Goal: Transaction & Acquisition: Purchase product/service

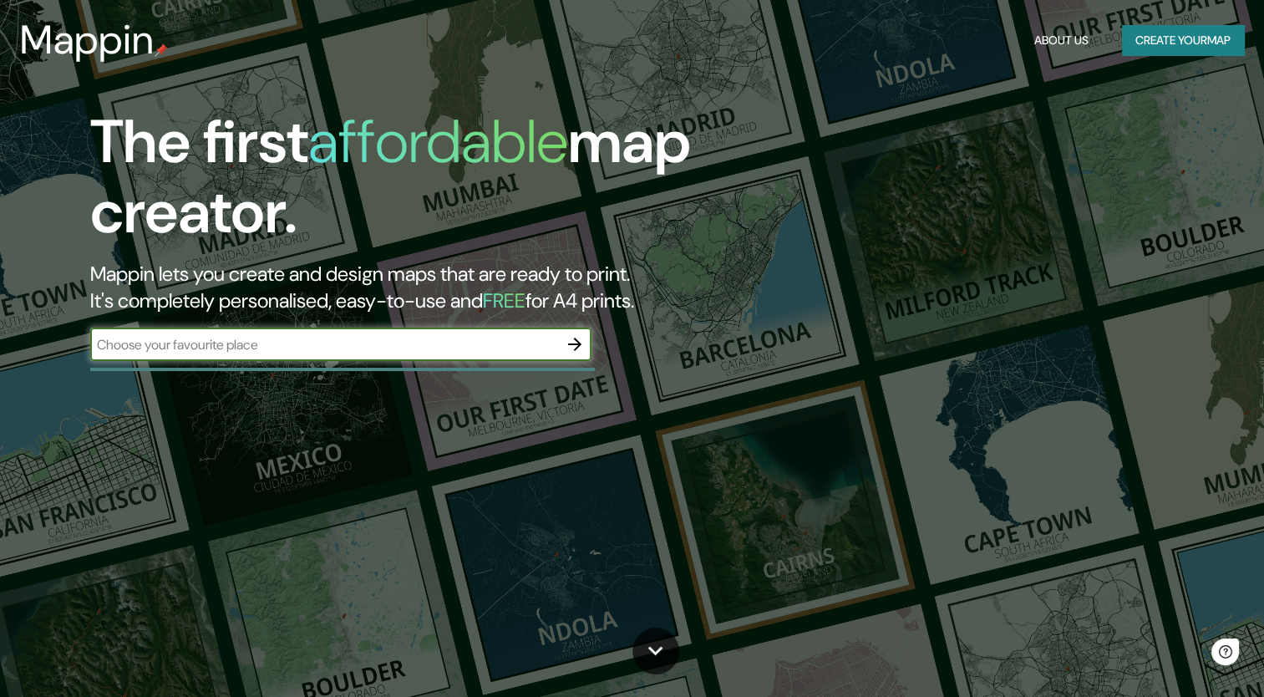
click at [292, 343] on input "text" at bounding box center [324, 344] width 468 height 19
type input "[GEOGRAPHIC_DATA], [GEOGRAPHIC_DATA], [GEOGRAPHIC_DATA]"
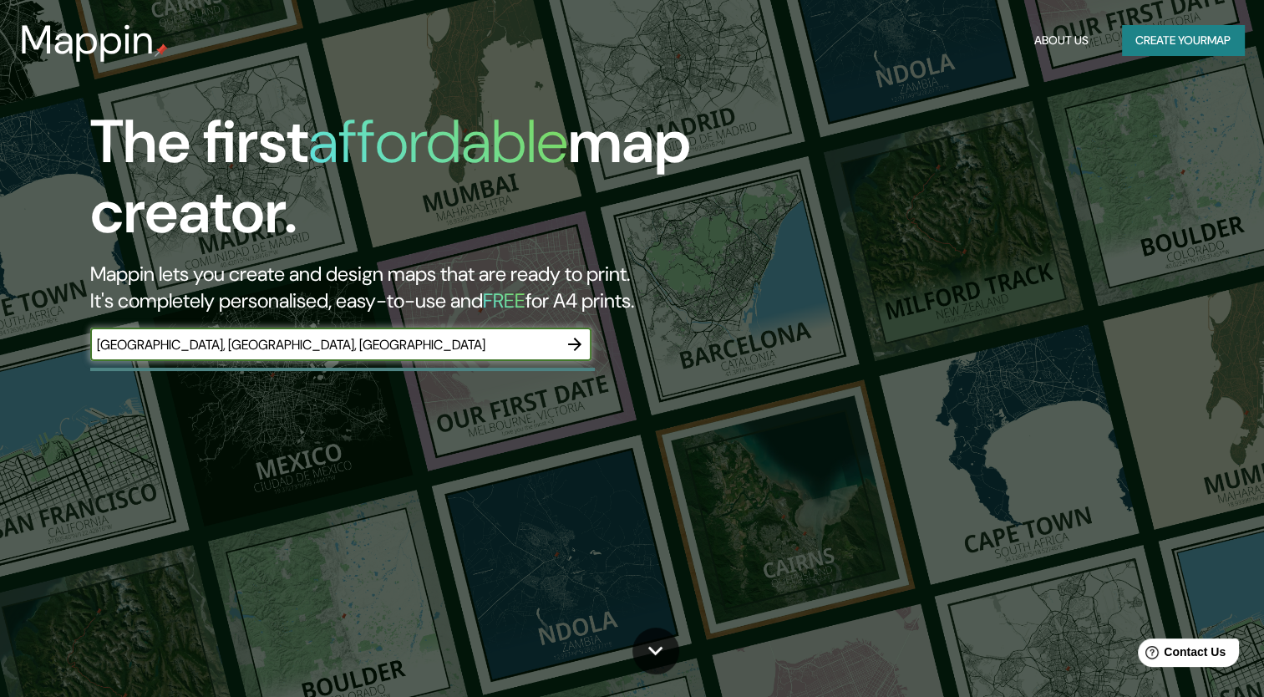
click at [578, 348] on icon "button" at bounding box center [575, 344] width 20 height 20
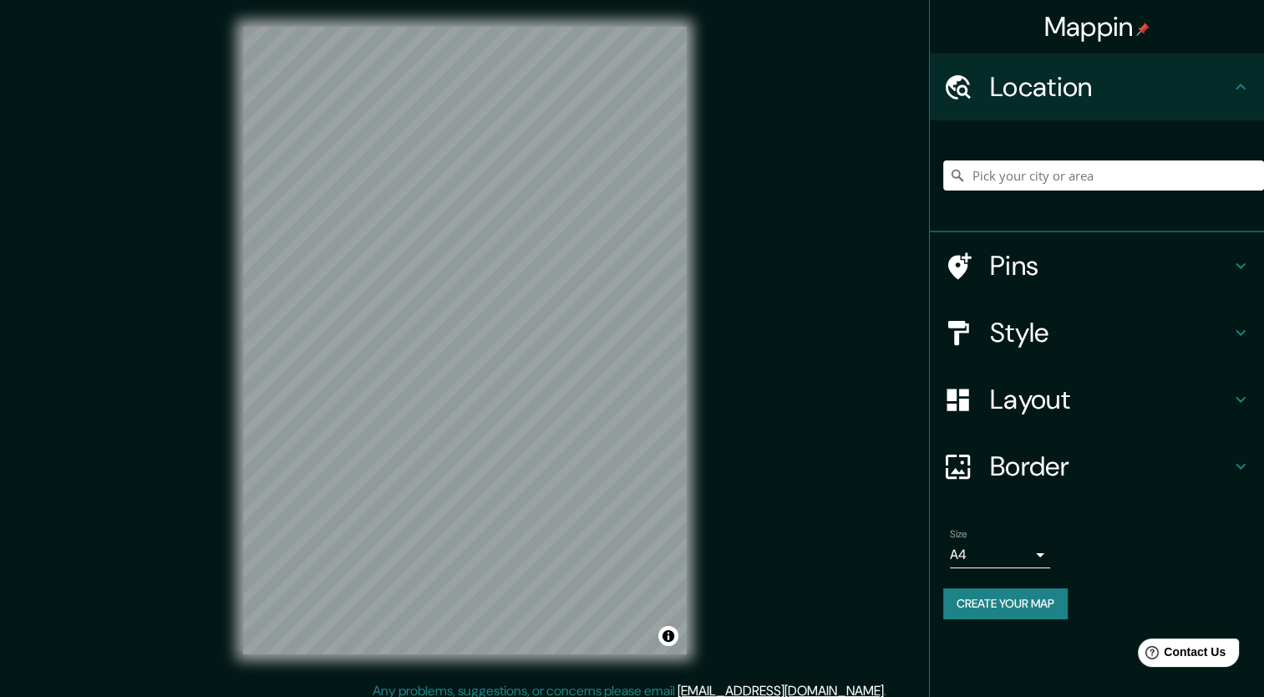
scroll to position [10, 0]
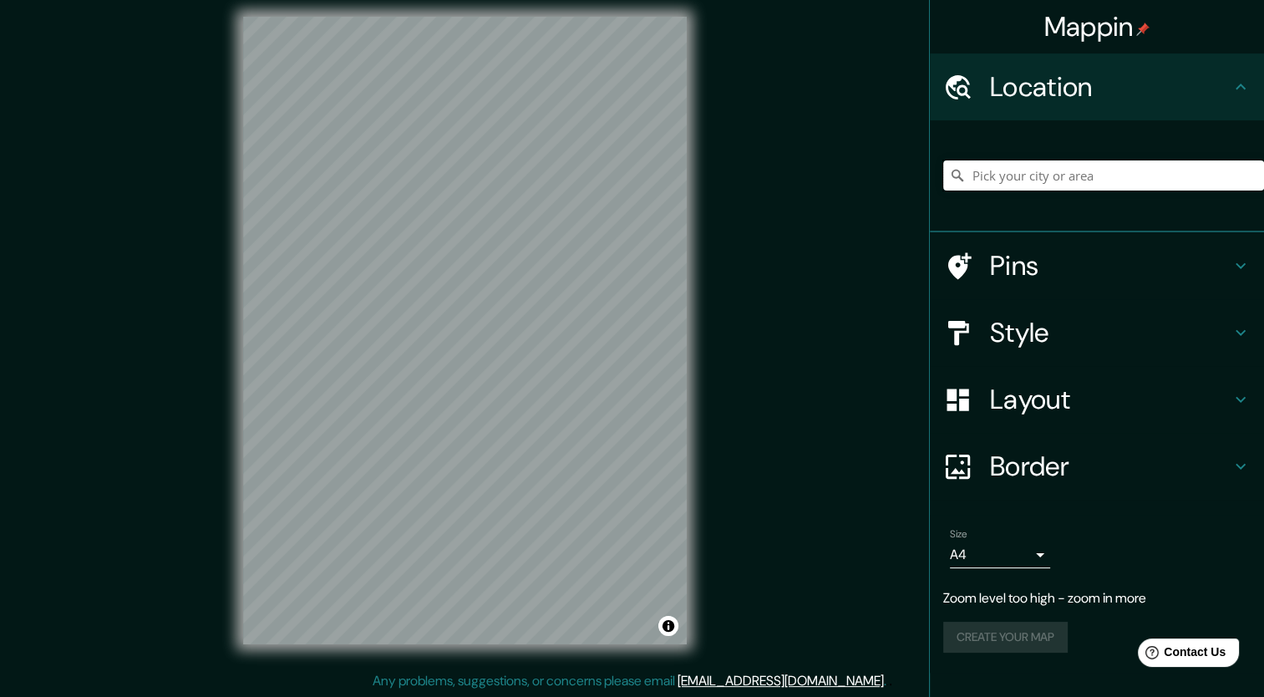
click at [1076, 175] on input "Pick your city or area" at bounding box center [1103, 175] width 321 height 30
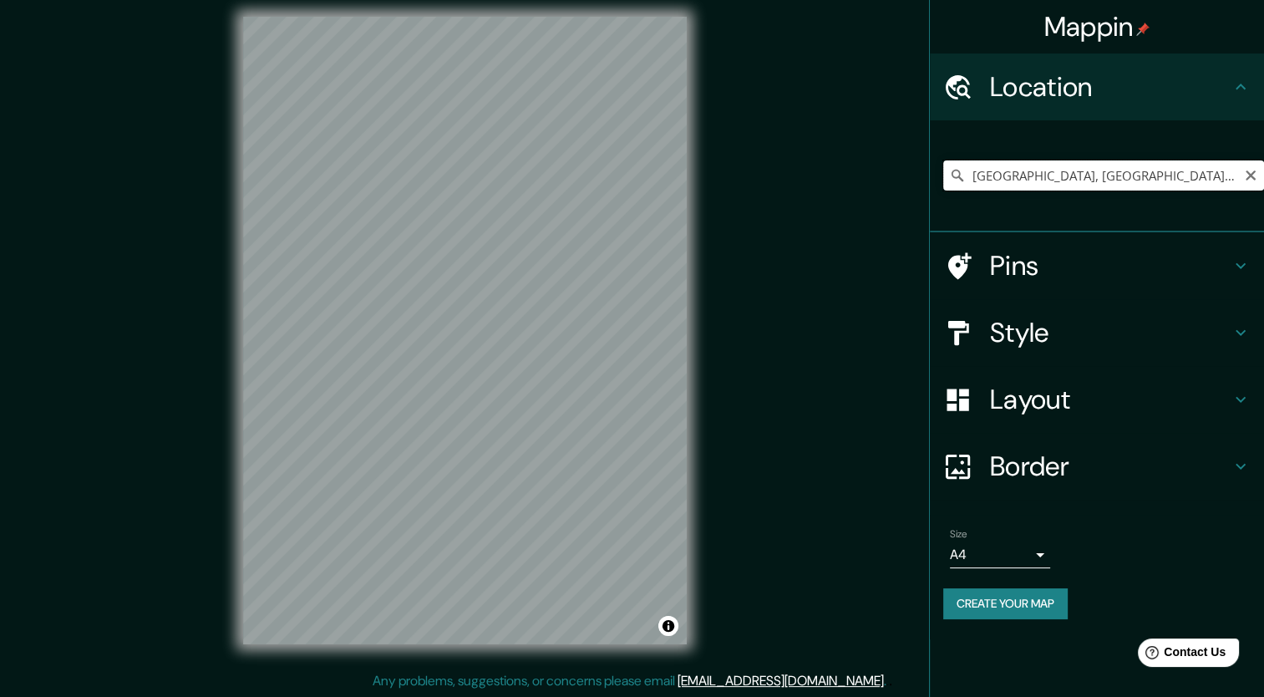
click at [1021, 174] on input "[GEOGRAPHIC_DATA], [GEOGRAPHIC_DATA], [GEOGRAPHIC_DATA]" at bounding box center [1103, 175] width 321 height 30
click at [1179, 182] on input "[GEOGRAPHIC_DATA], [GEOGRAPHIC_DATA], [GEOGRAPHIC_DATA]" at bounding box center [1103, 175] width 321 height 30
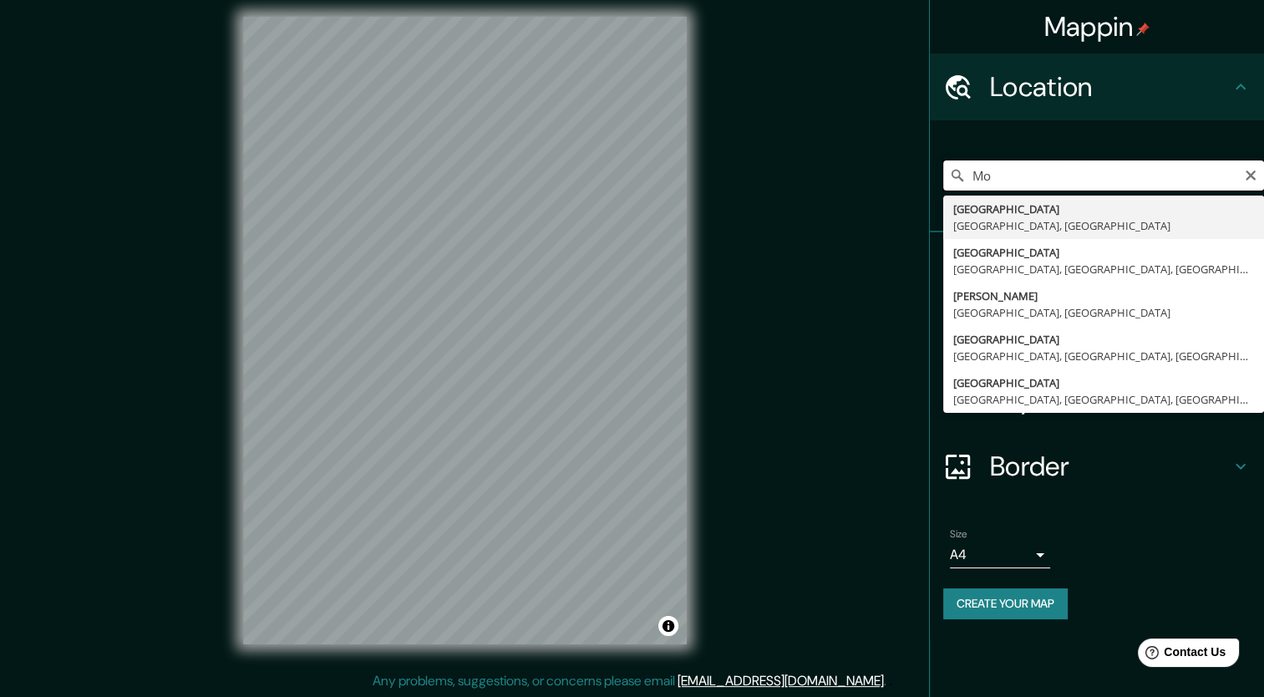
type input "M"
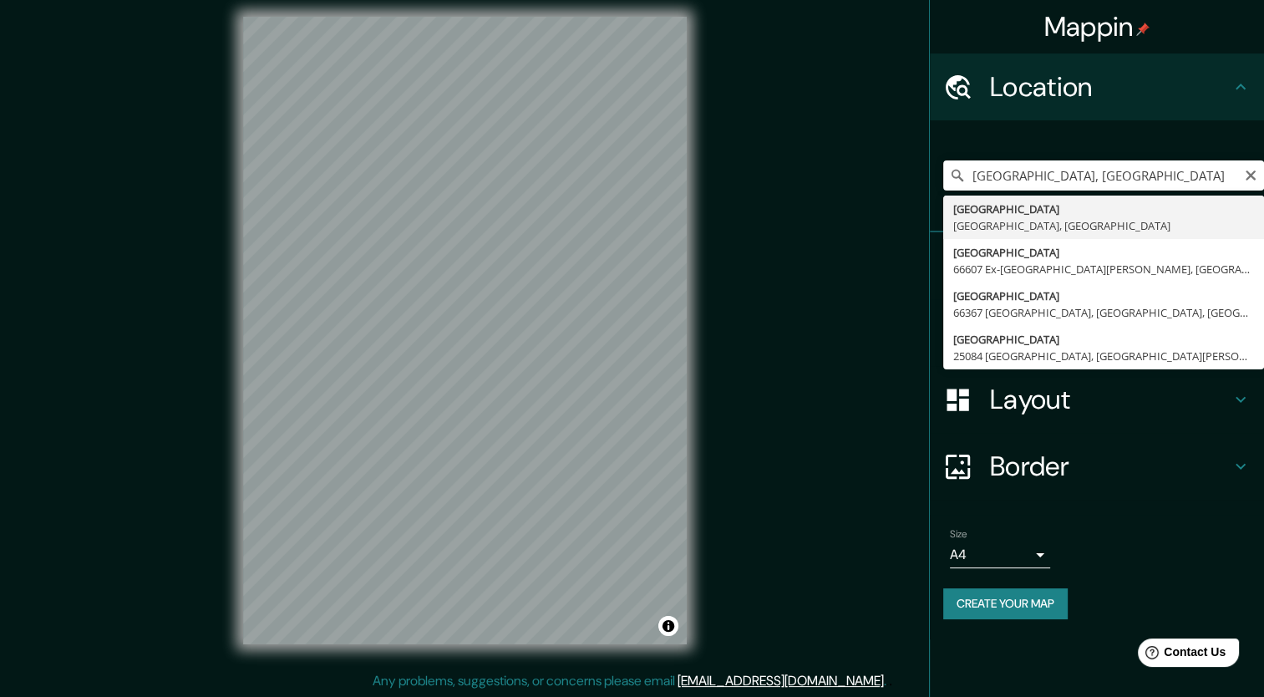
type input "[GEOGRAPHIC_DATA], [GEOGRAPHIC_DATA], [GEOGRAPHIC_DATA]"
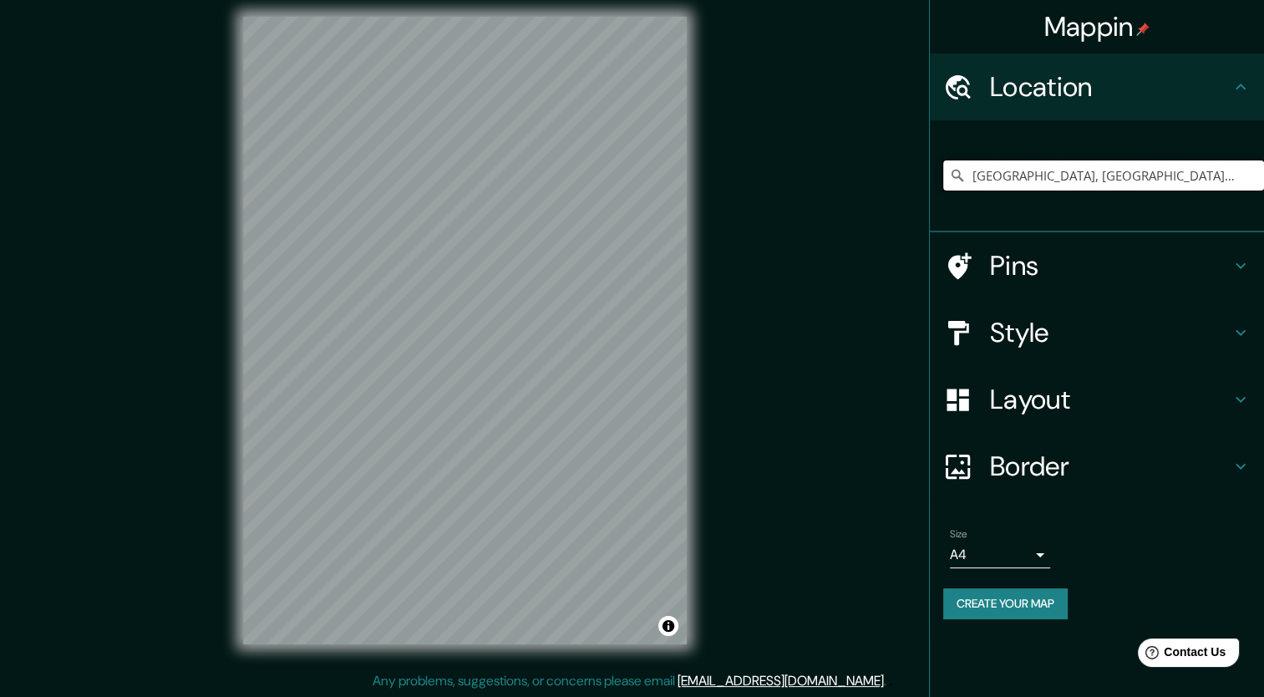
scroll to position [0, 0]
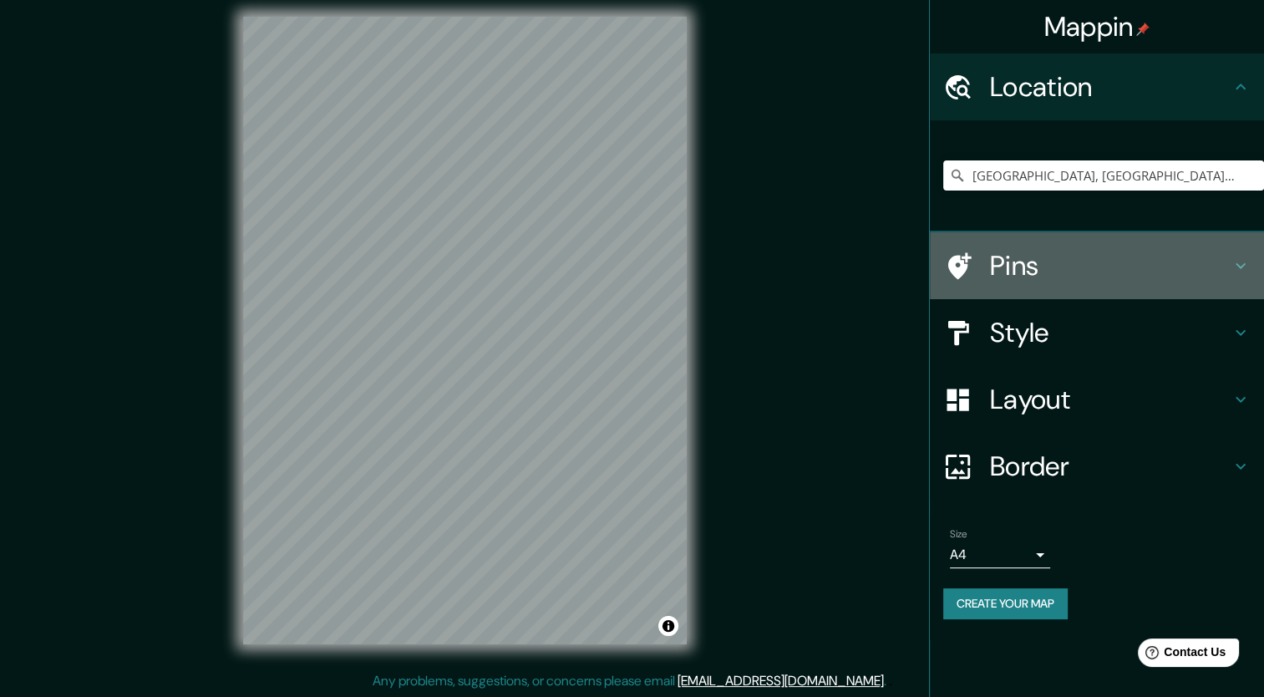
click at [1018, 262] on h4 "Pins" at bounding box center [1110, 265] width 241 height 33
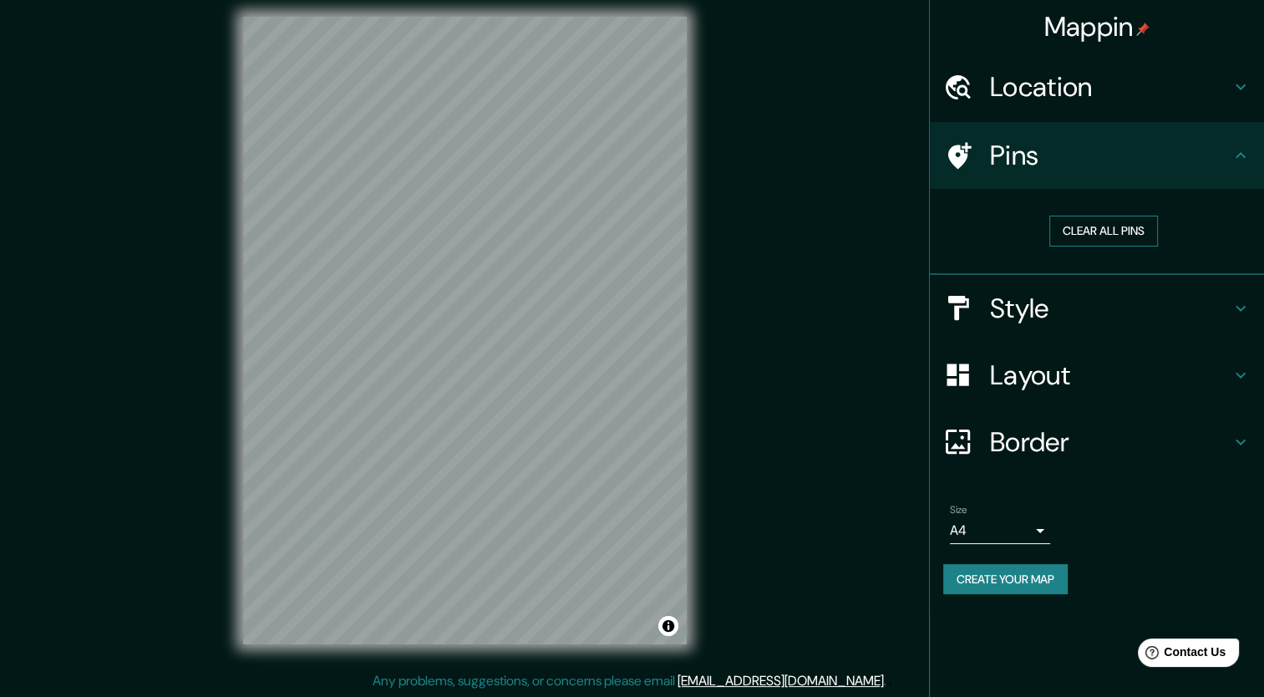
click at [1090, 237] on button "Clear all pins" at bounding box center [1104, 231] width 109 height 31
drag, startPoint x: 1173, startPoint y: 174, endPoint x: 1050, endPoint y: 156, distance: 124.9
click at [1050, 156] on h4 "Pins" at bounding box center [1110, 155] width 241 height 33
click at [1040, 523] on body "Mappin Location [GEOGRAPHIC_DATA], [GEOGRAPHIC_DATA], [GEOGRAPHIC_DATA], [GEOGR…" at bounding box center [632, 338] width 1264 height 697
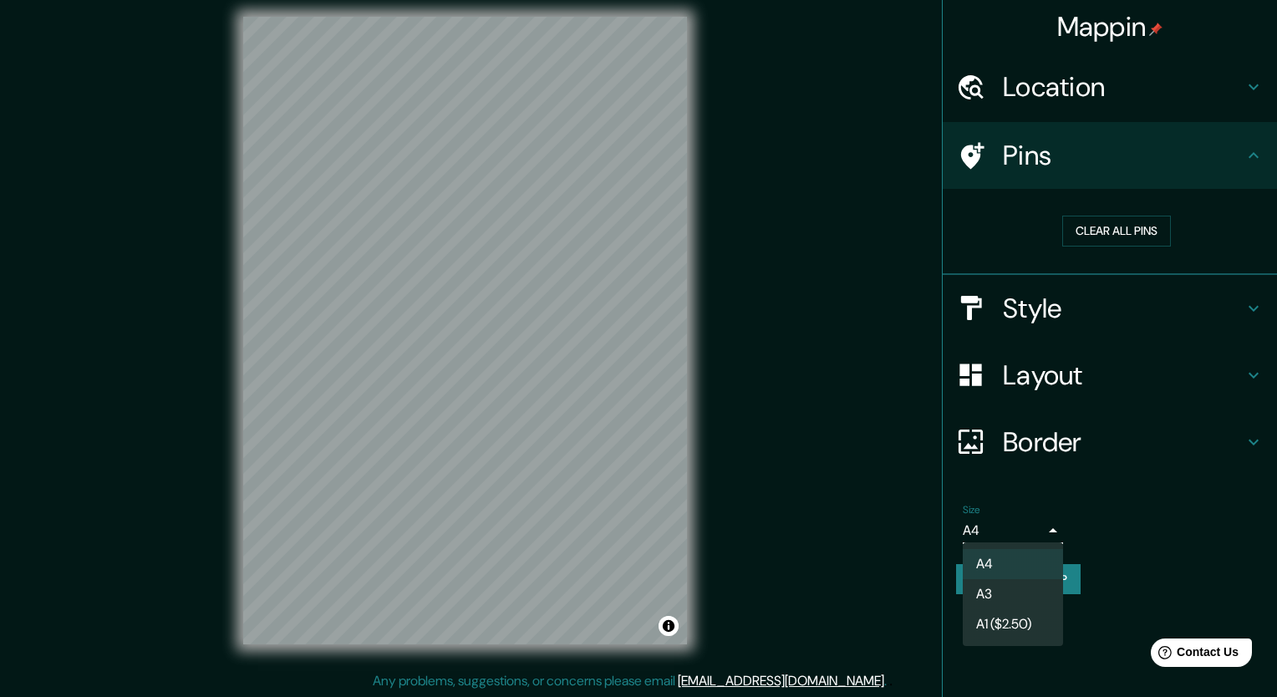
click at [1016, 590] on li "A3" at bounding box center [1013, 594] width 100 height 30
click at [1030, 533] on body "Mappin Location [GEOGRAPHIC_DATA], [GEOGRAPHIC_DATA], [GEOGRAPHIC_DATA], [GEOGR…" at bounding box center [638, 338] width 1277 height 697
click at [1013, 555] on li "A4" at bounding box center [1013, 564] width 100 height 30
type input "single"
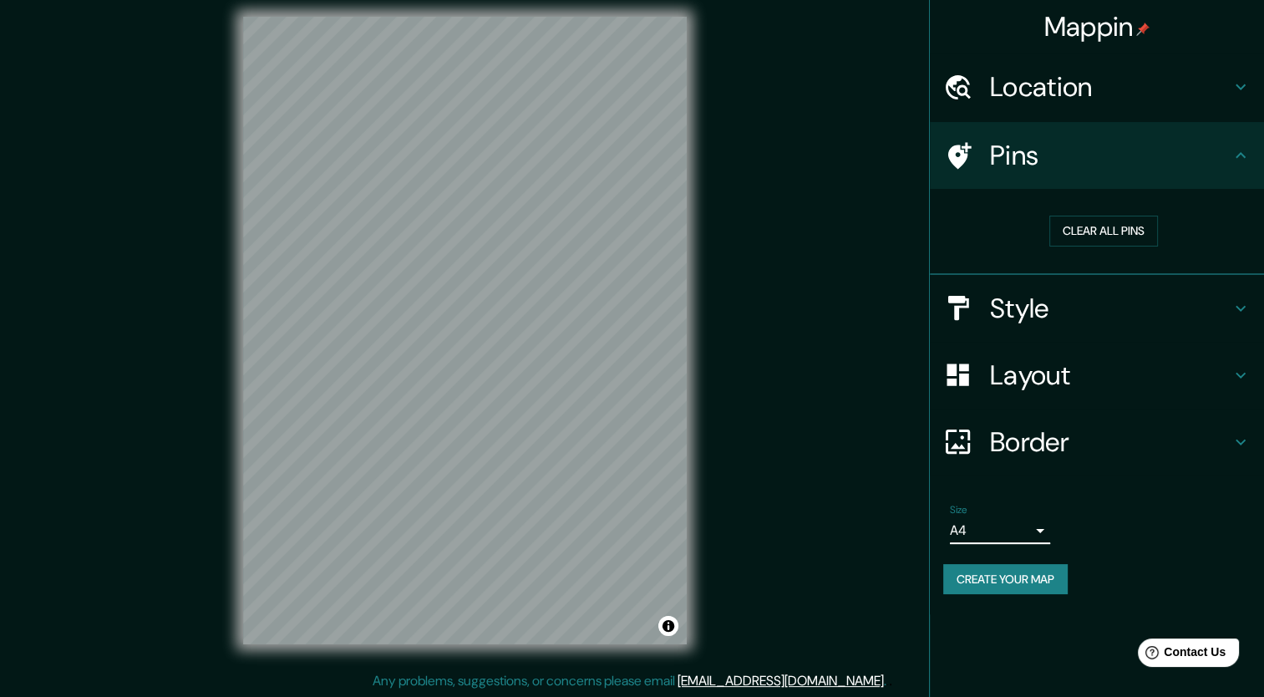
click at [1107, 381] on h4 "Layout" at bounding box center [1110, 375] width 241 height 33
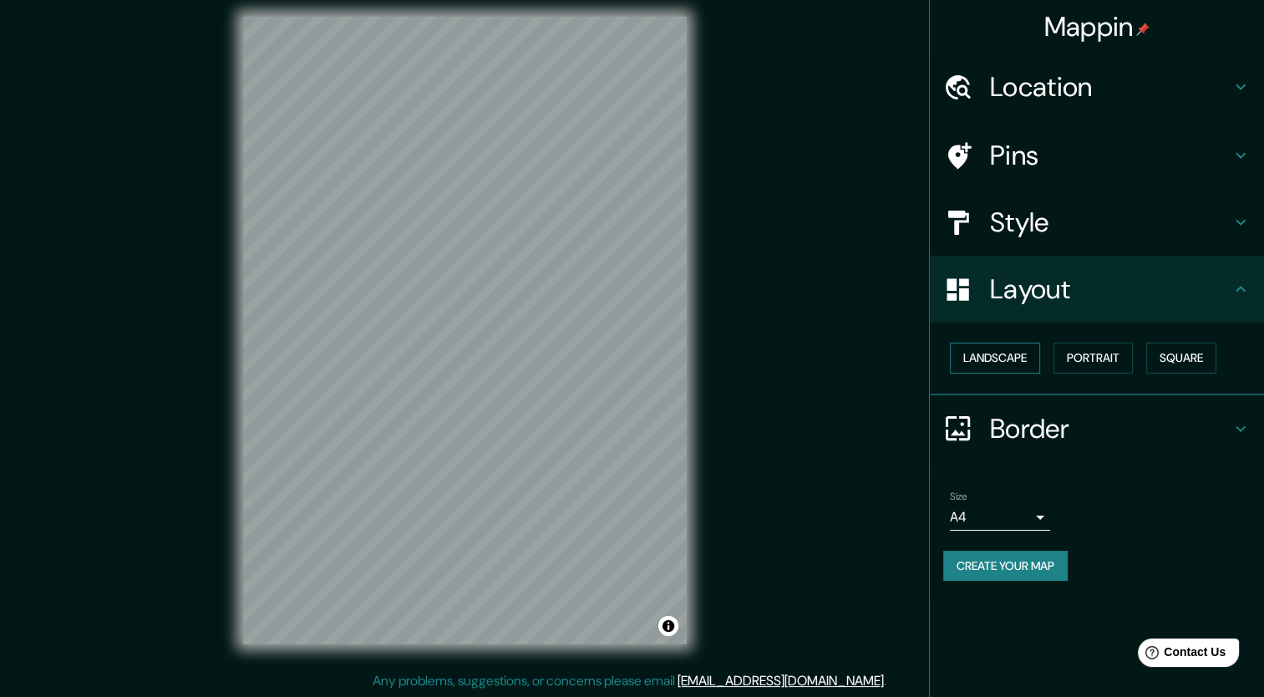
click at [1006, 364] on button "Landscape" at bounding box center [995, 358] width 90 height 31
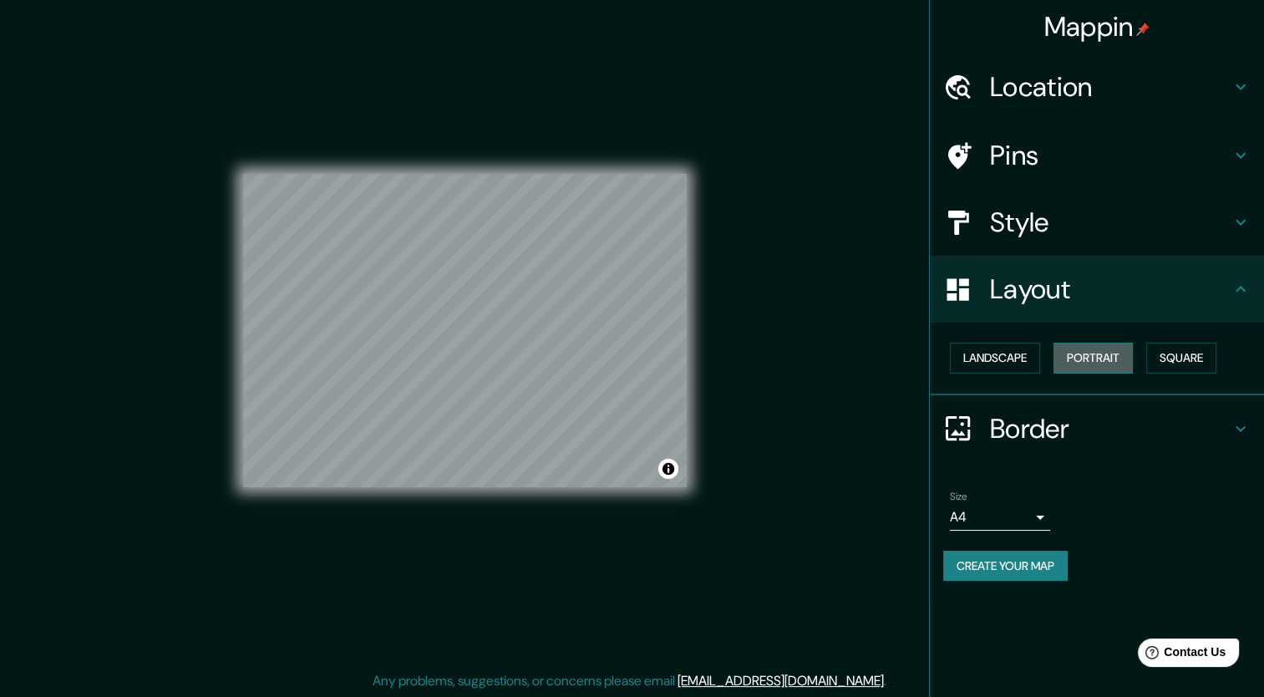
click at [1075, 352] on button "Portrait" at bounding box center [1093, 358] width 79 height 31
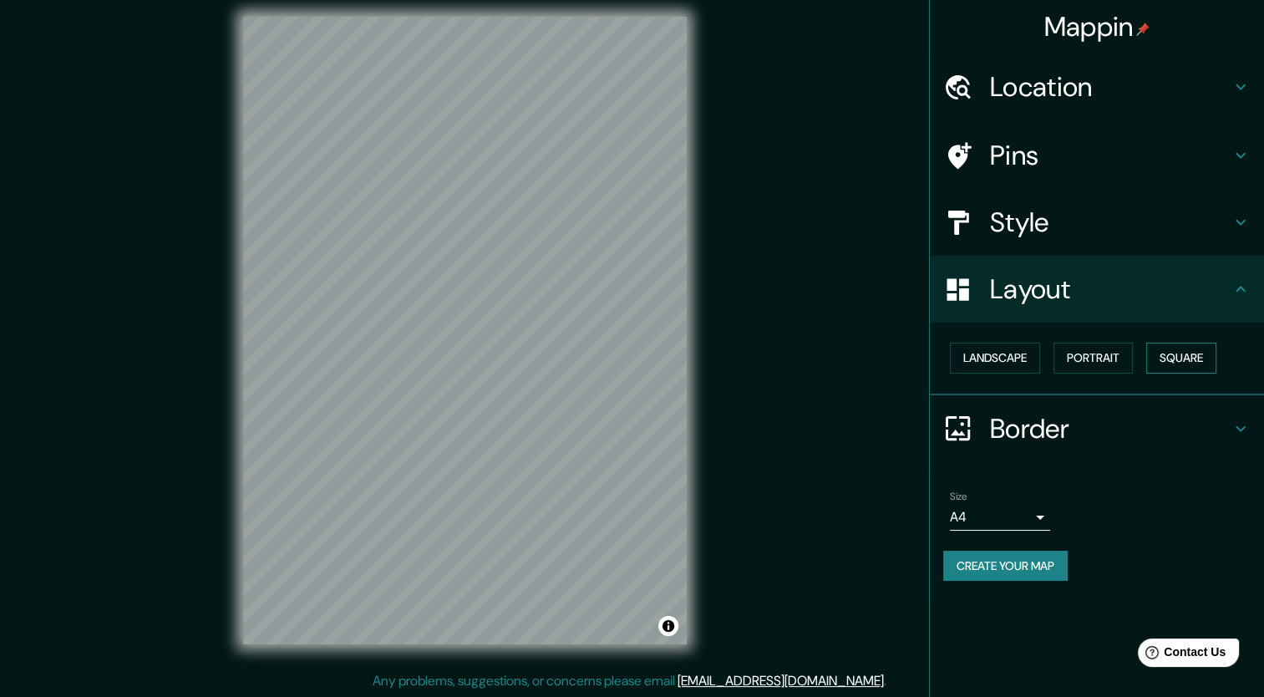
click at [1170, 352] on button "Square" at bounding box center [1182, 358] width 70 height 31
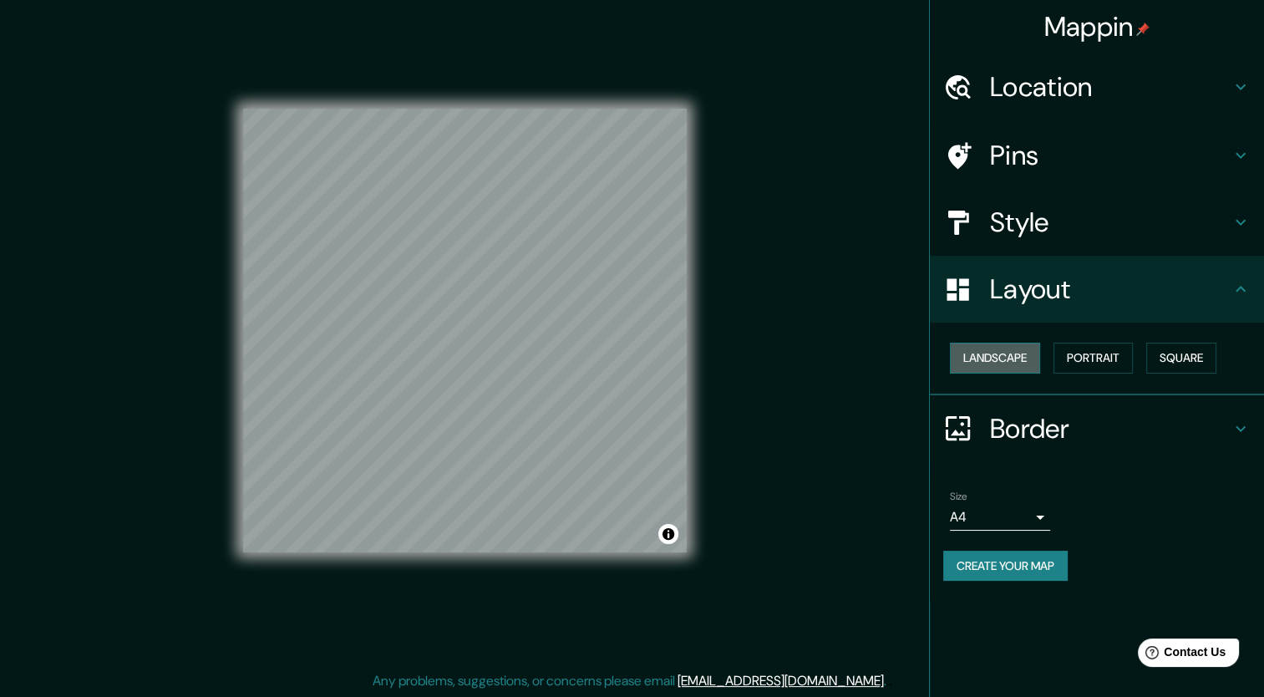
click at [1015, 356] on button "Landscape" at bounding box center [995, 358] width 90 height 31
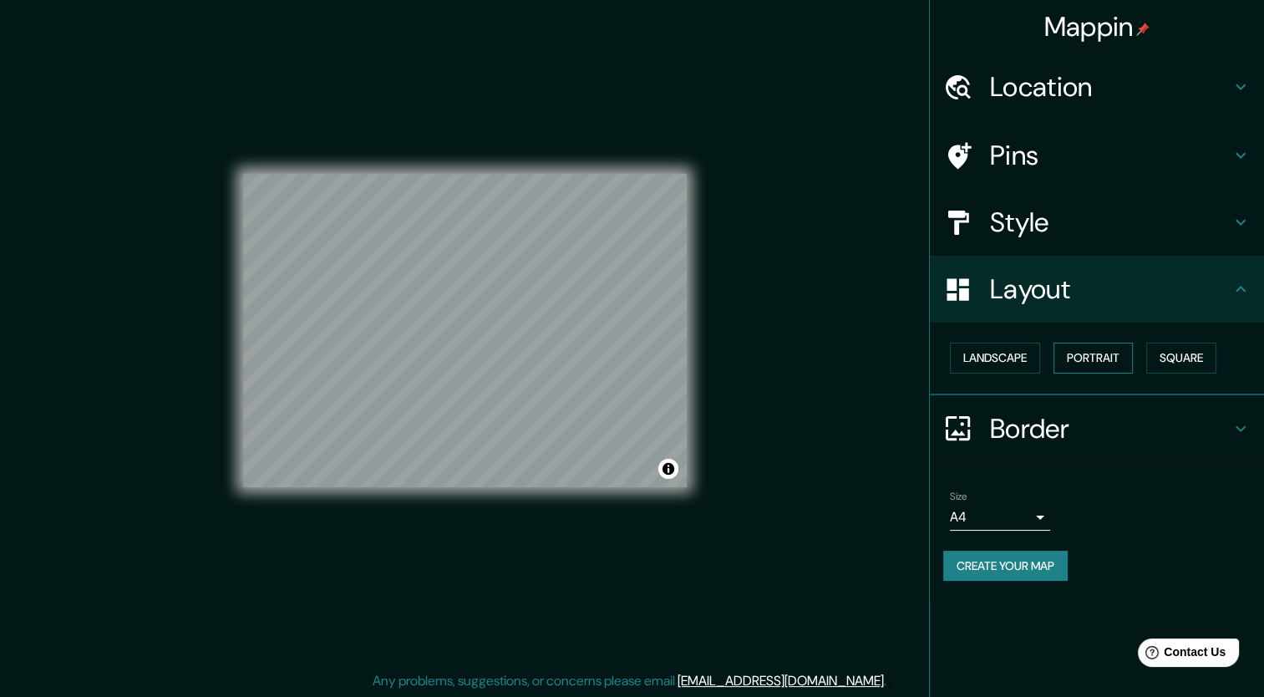
click at [1090, 353] on button "Portrait" at bounding box center [1093, 358] width 79 height 31
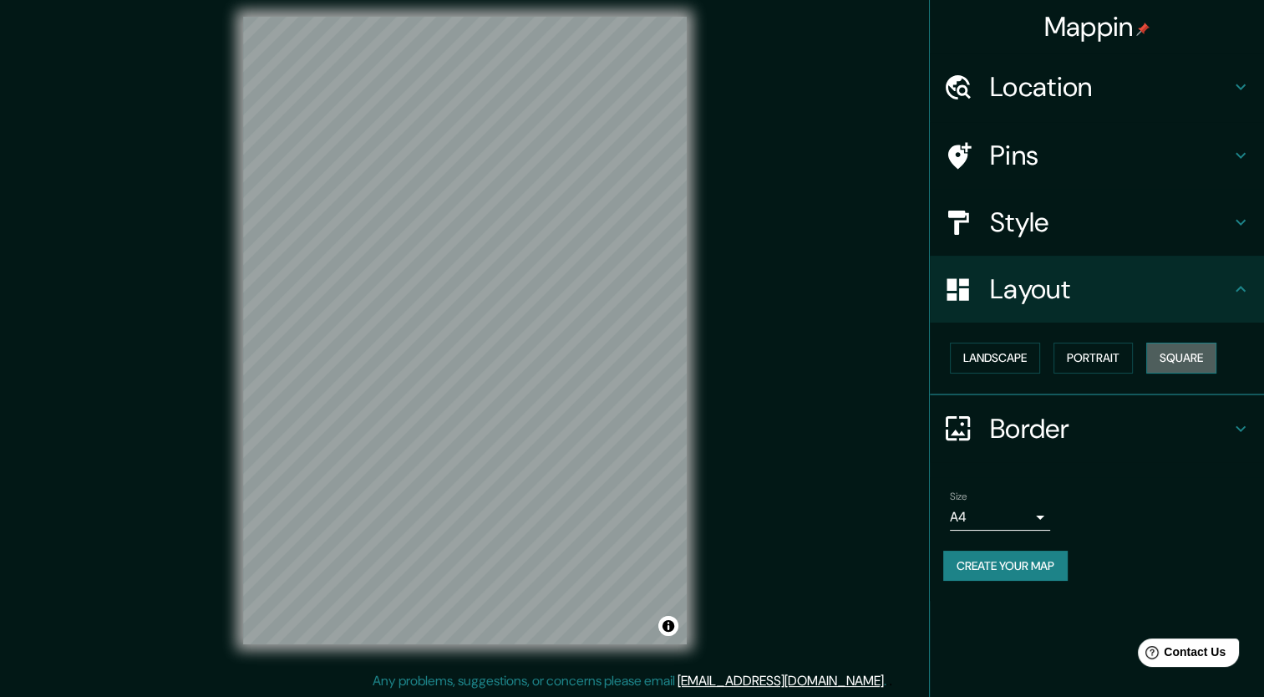
click at [1167, 358] on button "Square" at bounding box center [1182, 358] width 70 height 31
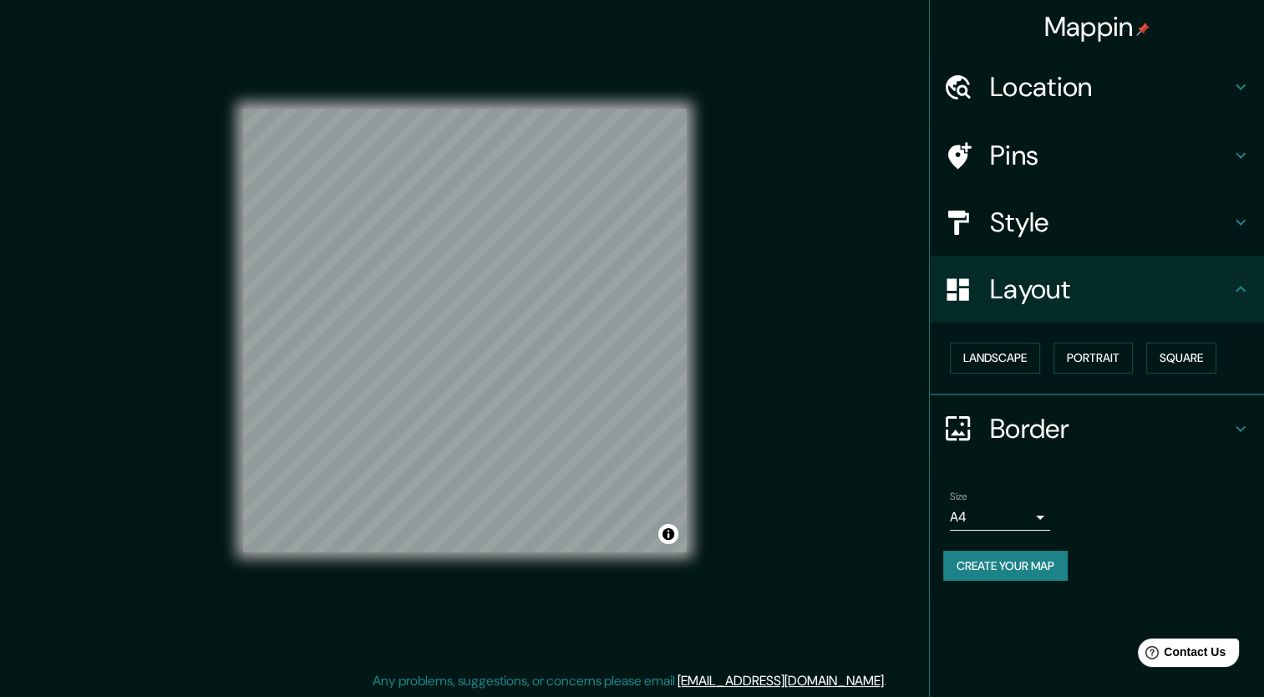
drag, startPoint x: 775, startPoint y: 439, endPoint x: 777, endPoint y: 458, distance: 19.3
click at [1003, 424] on h4 "Border" at bounding box center [1110, 428] width 241 height 33
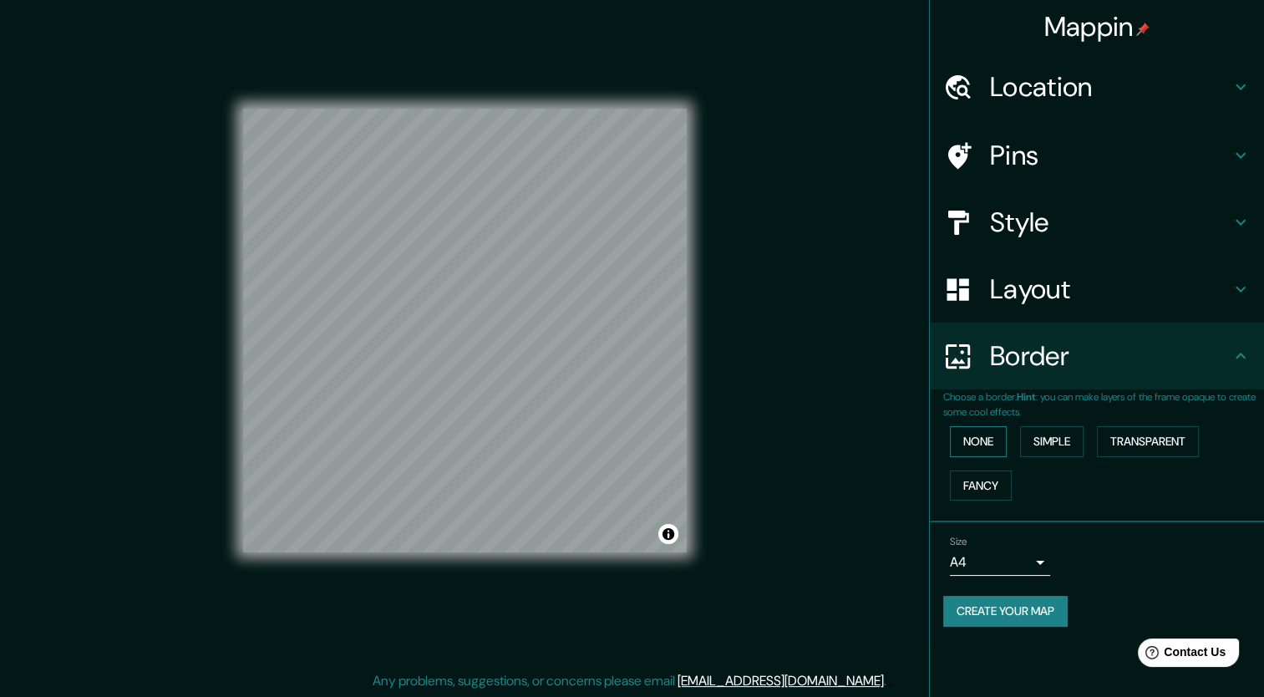
click at [1002, 436] on button "None" at bounding box center [978, 441] width 57 height 31
click at [1041, 436] on button "Simple" at bounding box center [1052, 441] width 64 height 31
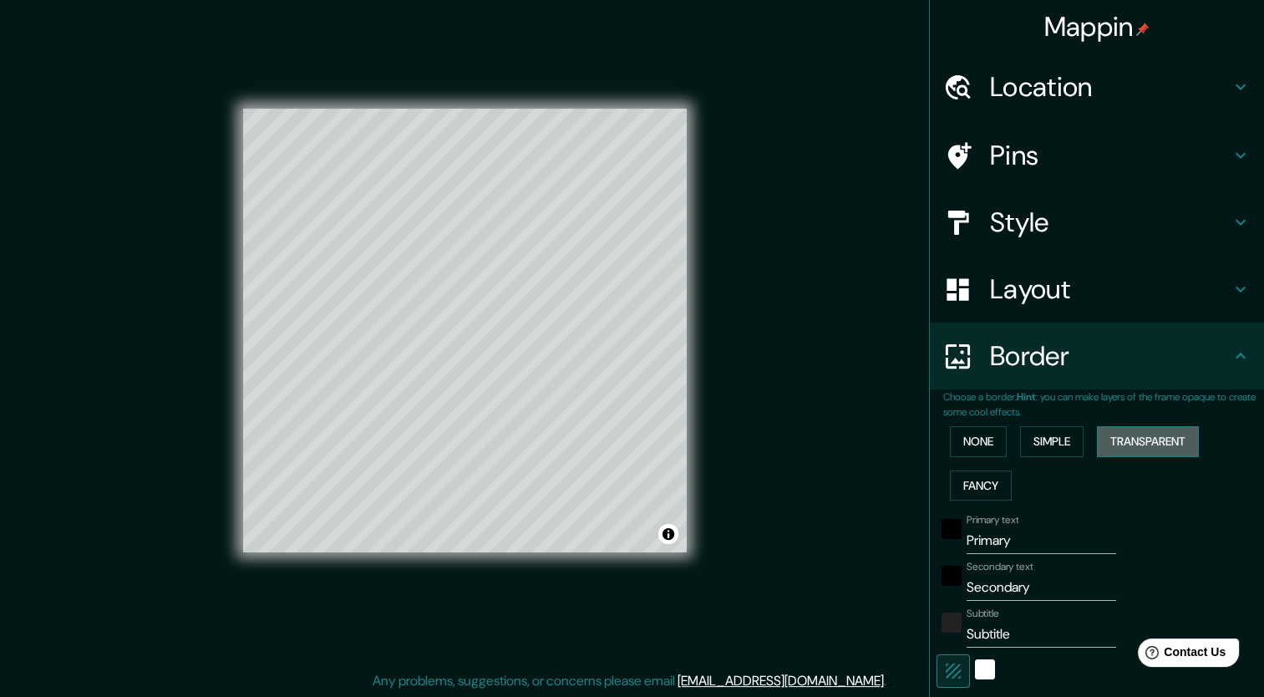
click at [1113, 432] on button "Transparent" at bounding box center [1148, 441] width 102 height 31
type input "255"
type input "42"
click at [959, 486] on button "Fancy" at bounding box center [981, 485] width 62 height 31
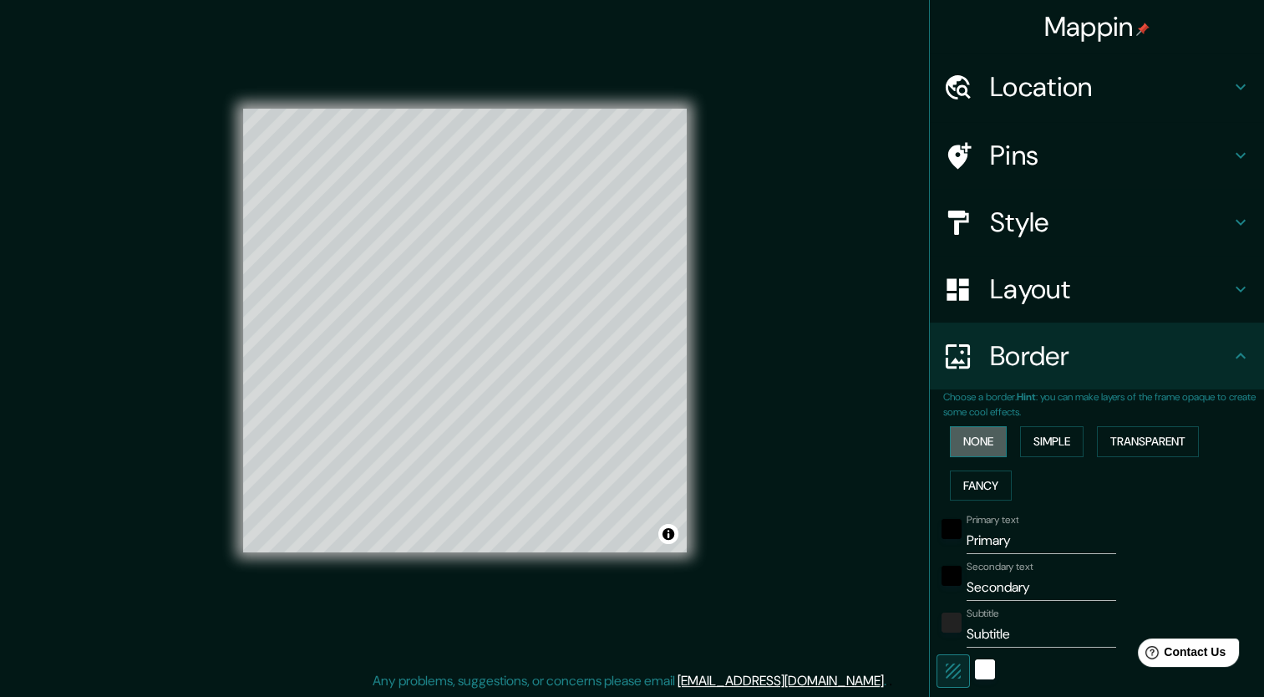
click at [963, 445] on button "None" at bounding box center [978, 441] width 57 height 31
